Goal: Navigation & Orientation: Find specific page/section

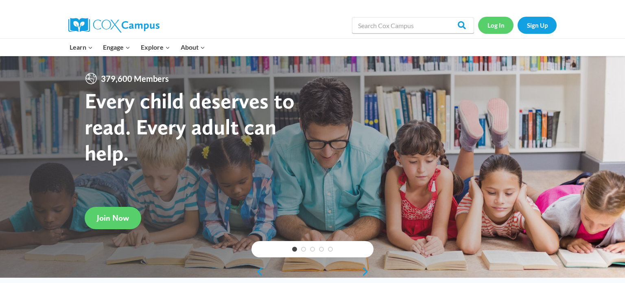
click at [497, 29] on link "Log In" at bounding box center [495, 25] width 35 height 17
click at [487, 27] on link "Log In" at bounding box center [495, 25] width 35 height 17
click at [497, 33] on link "Log In" at bounding box center [495, 25] width 35 height 17
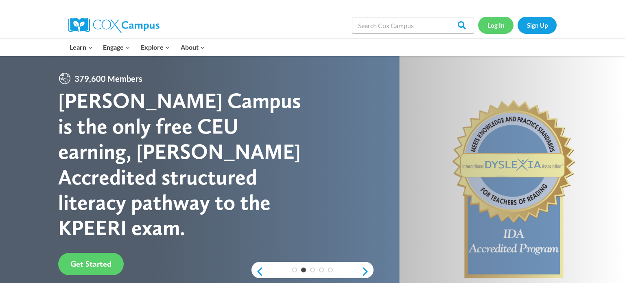
click at [499, 26] on link "Log In" at bounding box center [495, 25] width 35 height 17
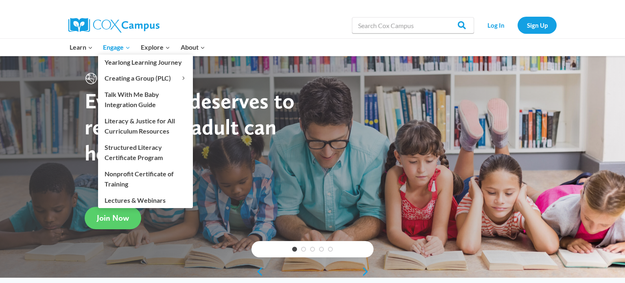
click at [127, 46] on icon "Expand" at bounding box center [128, 48] width 6 height 6
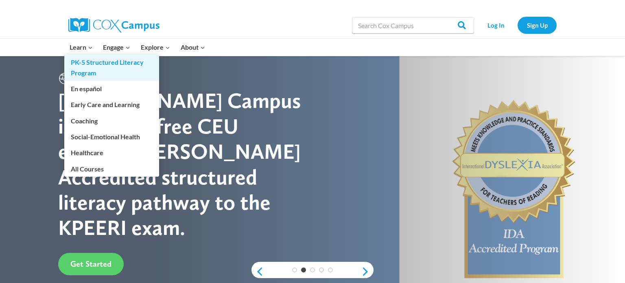
click at [77, 55] on link "PK-5 Structured Literacy Program" at bounding box center [111, 68] width 95 height 26
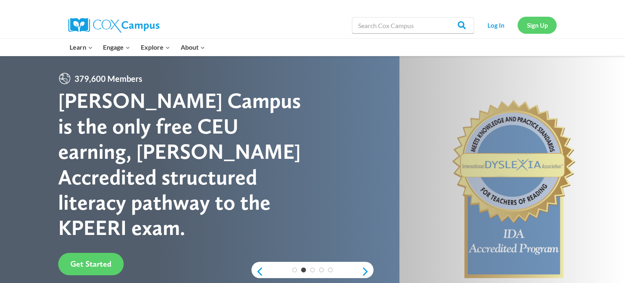
click at [539, 32] on link "Sign Up" at bounding box center [537, 25] width 39 height 17
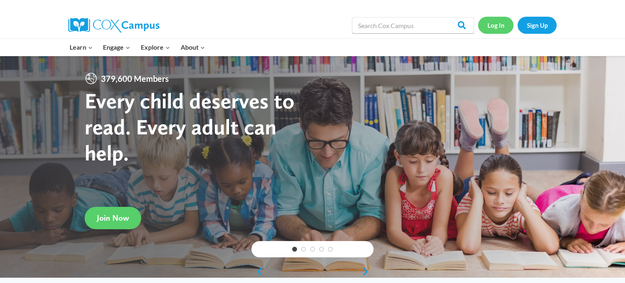
click at [487, 29] on link "Log In" at bounding box center [495, 25] width 35 height 17
click at [502, 27] on link "Log In" at bounding box center [495, 25] width 35 height 17
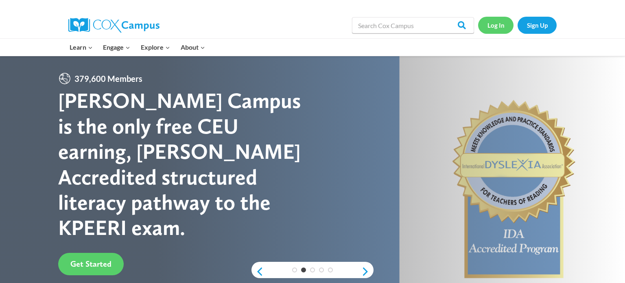
click at [485, 24] on link "Log In" at bounding box center [495, 25] width 35 height 17
